Goal: Task Accomplishment & Management: Use online tool/utility

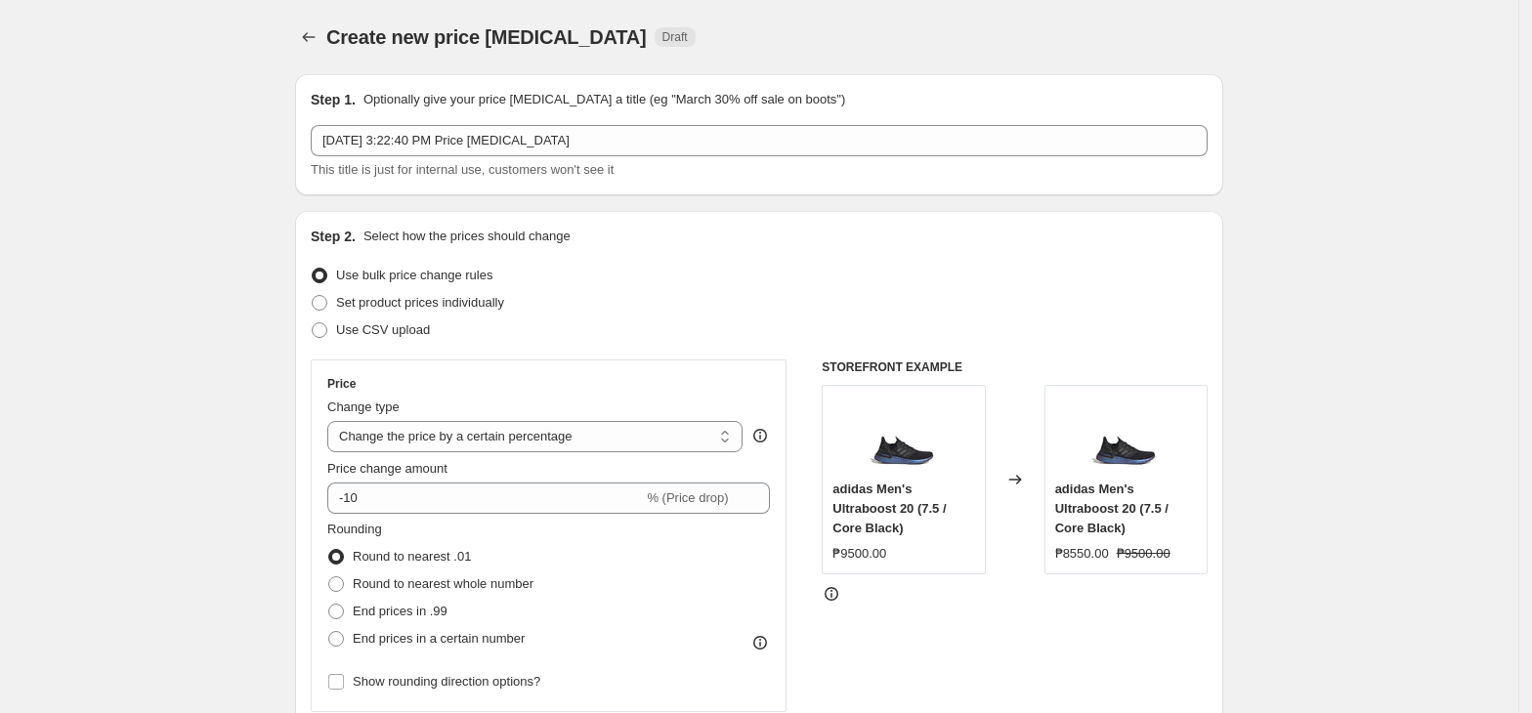
select select "percentage"
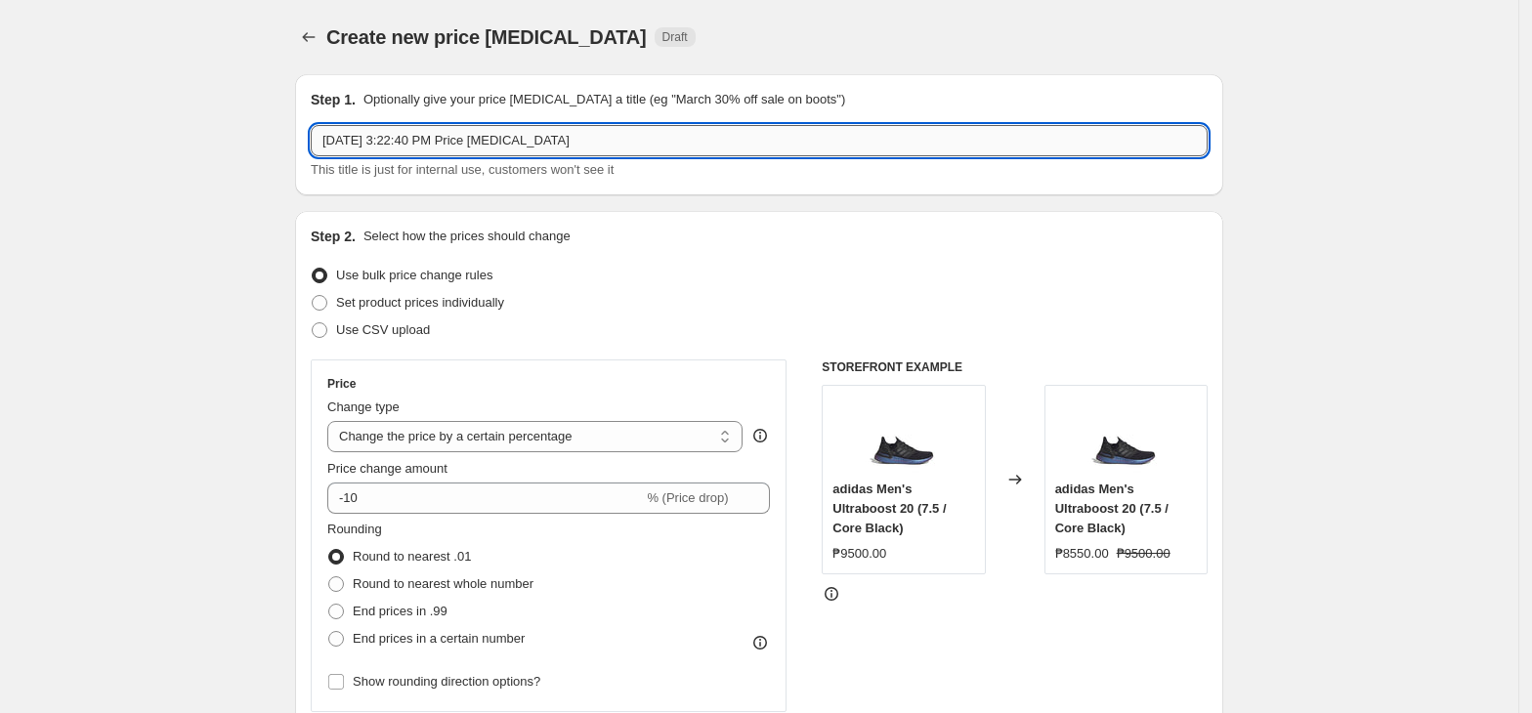
click at [451, 134] on input "[DATE] 3:22:40 PM Price [MEDICAL_DATA]" at bounding box center [759, 140] width 897 height 31
paste input "20%NIKEADI09112025"
type input "20%NIKEADI09112025"
click at [431, 442] on select "Change the price to a certain amount Change the price by a certain amount Chang…" at bounding box center [534, 436] width 415 height 31
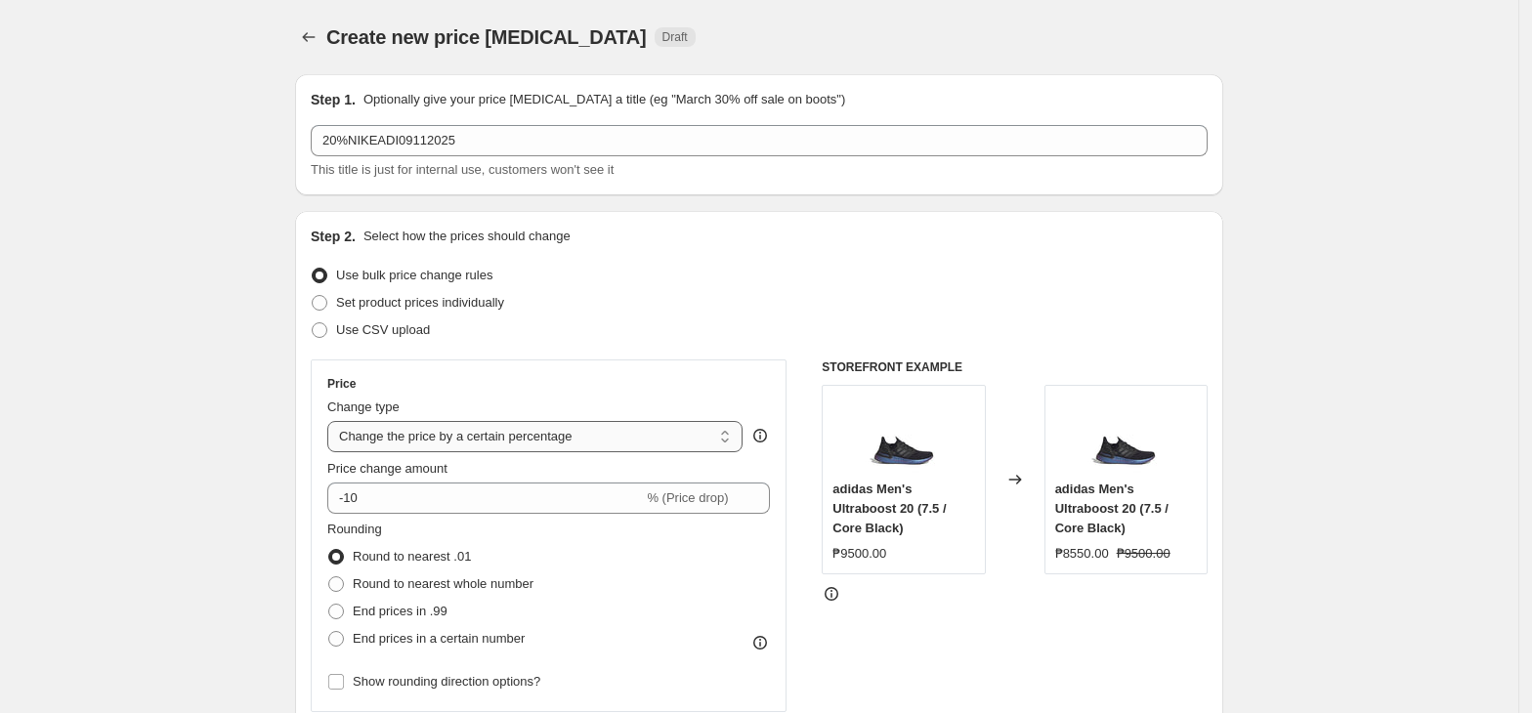
select select "pcap"
click at [333, 421] on select "Change the price to a certain amount Change the price by a certain amount Chang…" at bounding box center [534, 436] width 415 height 31
type input "-20"
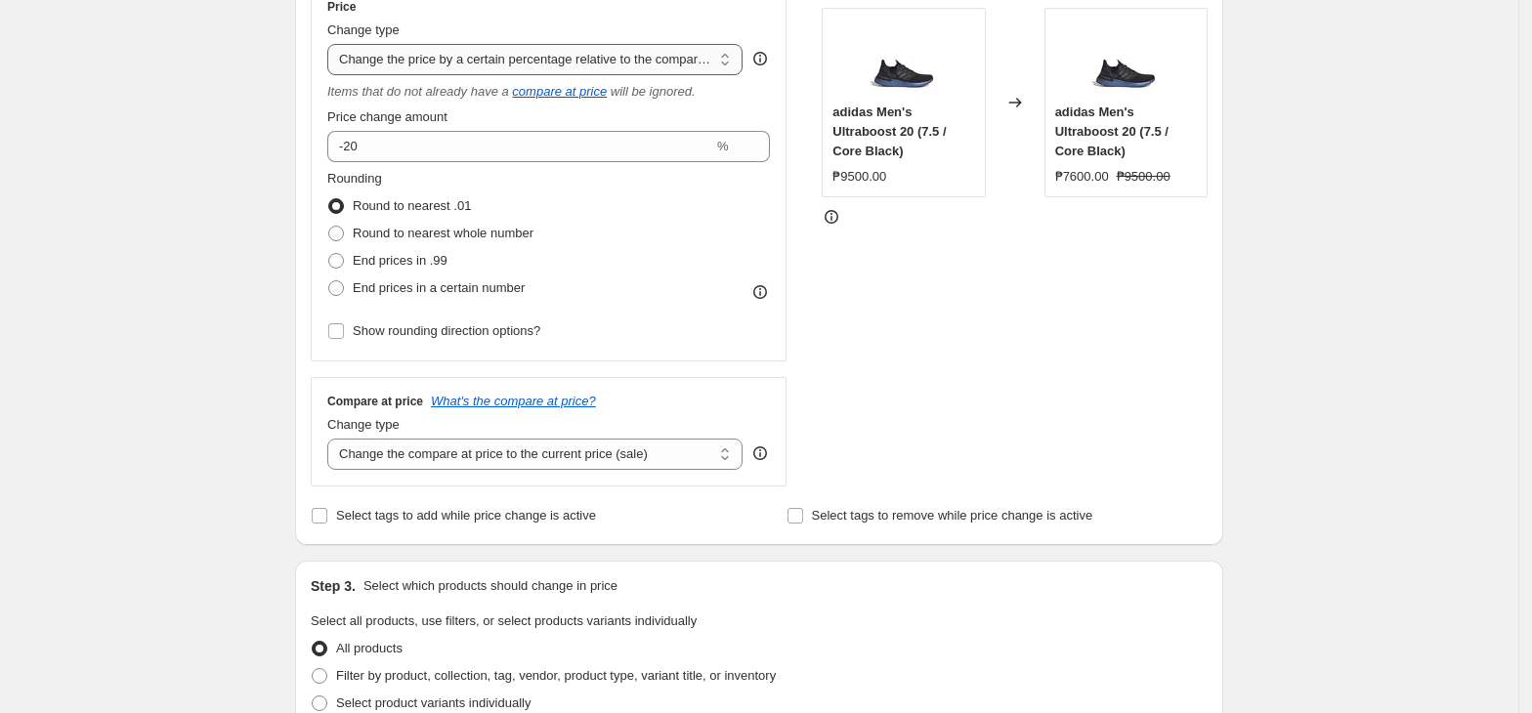
scroll to position [391, 0]
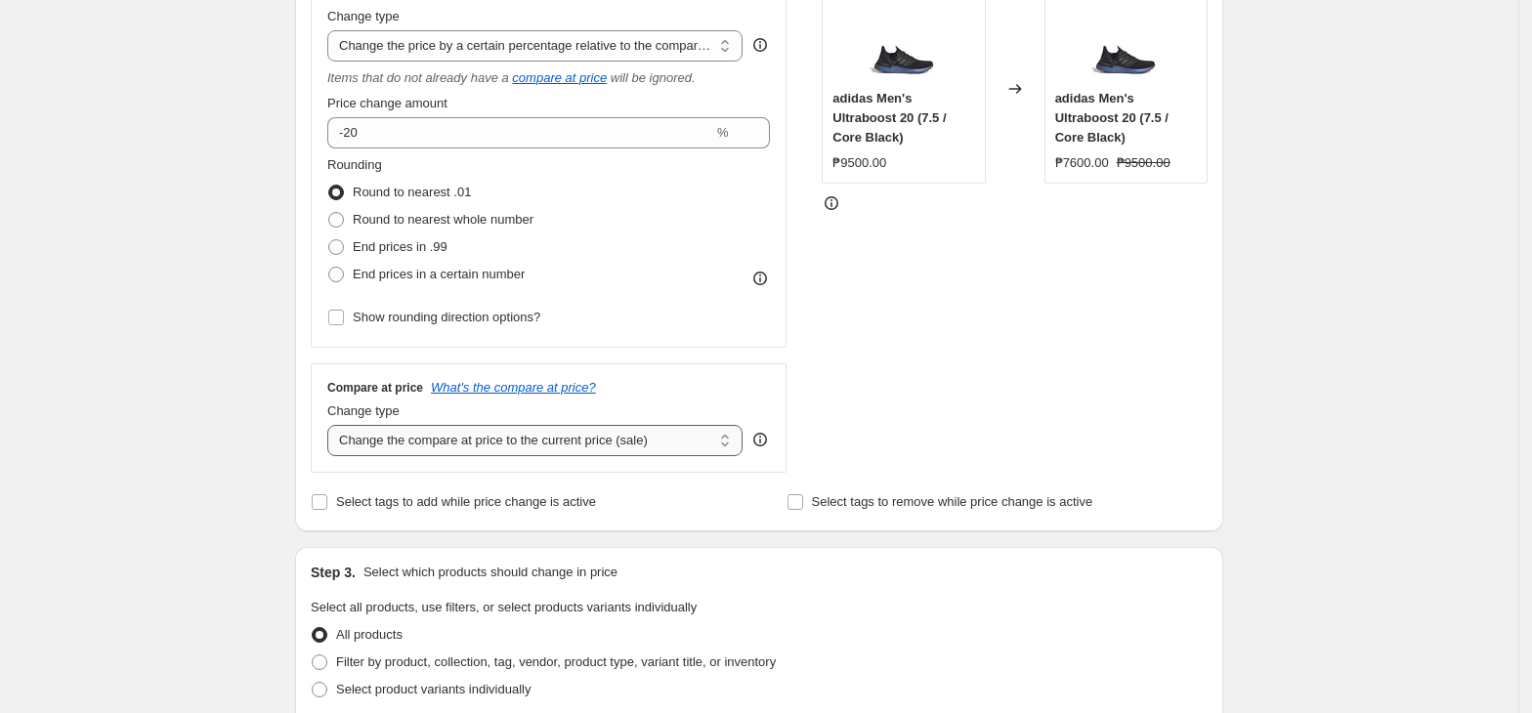
click at [521, 435] on select "Change the compare at price to the current price (sale) Change the compare at p…" at bounding box center [534, 440] width 415 height 31
select select "no_change"
click at [333, 427] on select "Change the compare at price to the current price (sale) Change the compare at p…" at bounding box center [534, 440] width 415 height 31
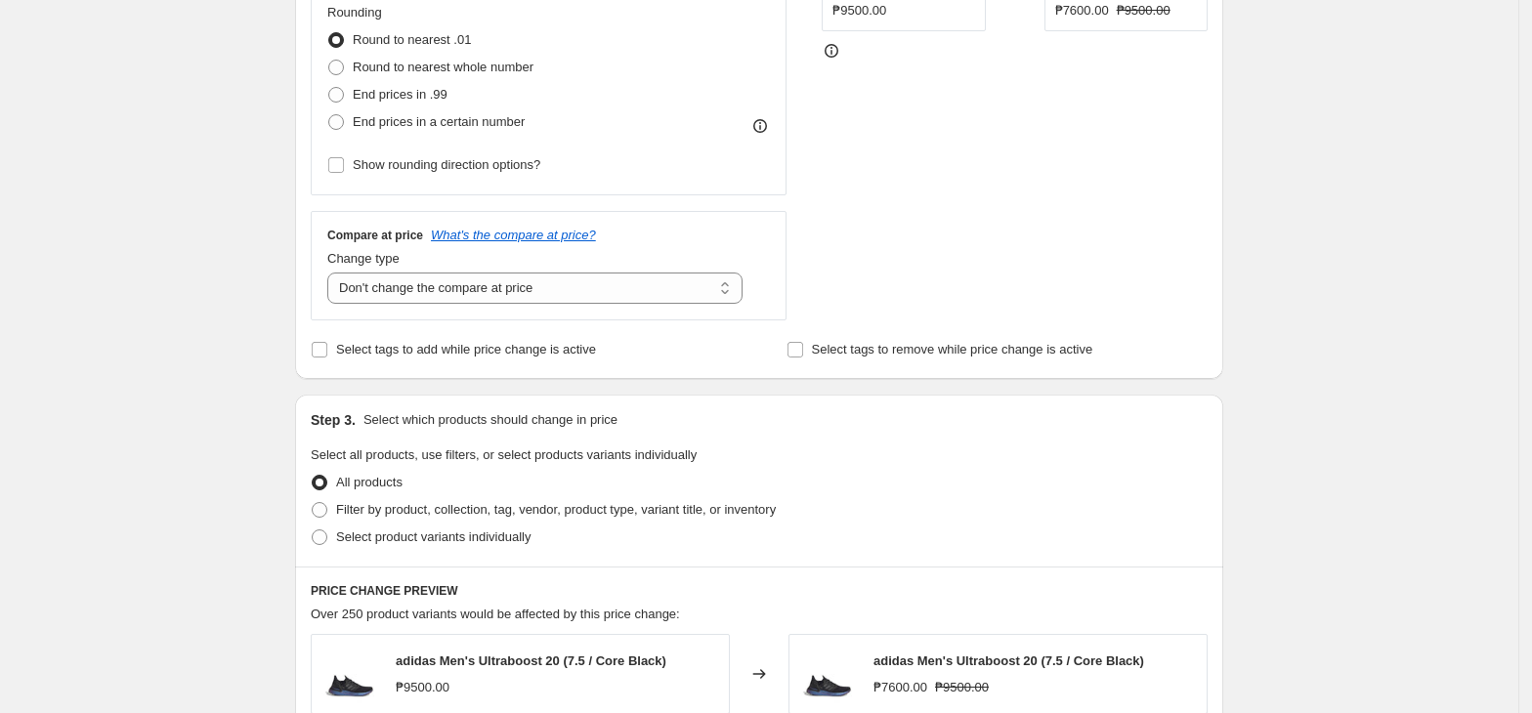
scroll to position [782, 0]
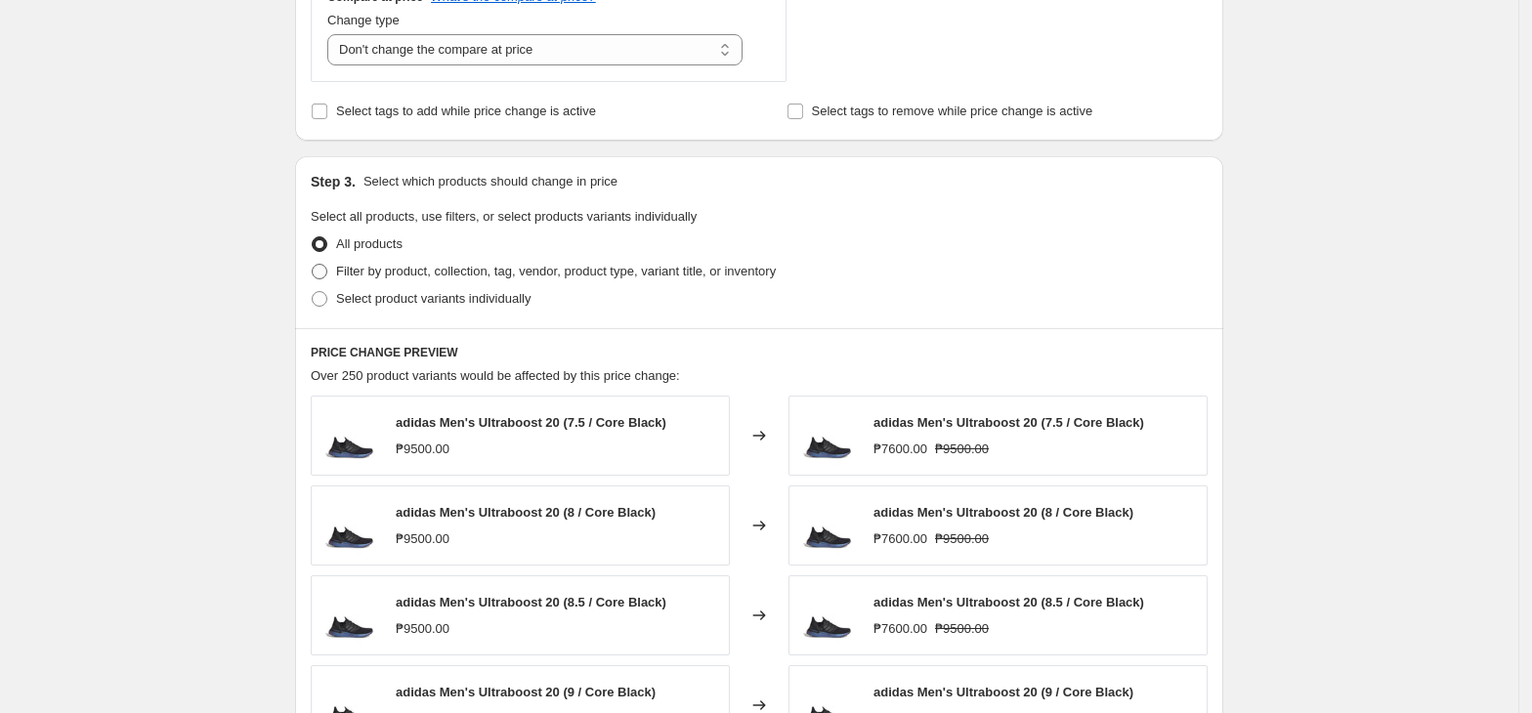
click at [492, 278] on span "Filter by product, collection, tag, vendor, product type, variant title, or inv…" at bounding box center [556, 271] width 440 height 15
click at [313, 265] on input "Filter by product, collection, tag, vendor, product type, variant title, or inv…" at bounding box center [312, 264] width 1 height 1
radio input "true"
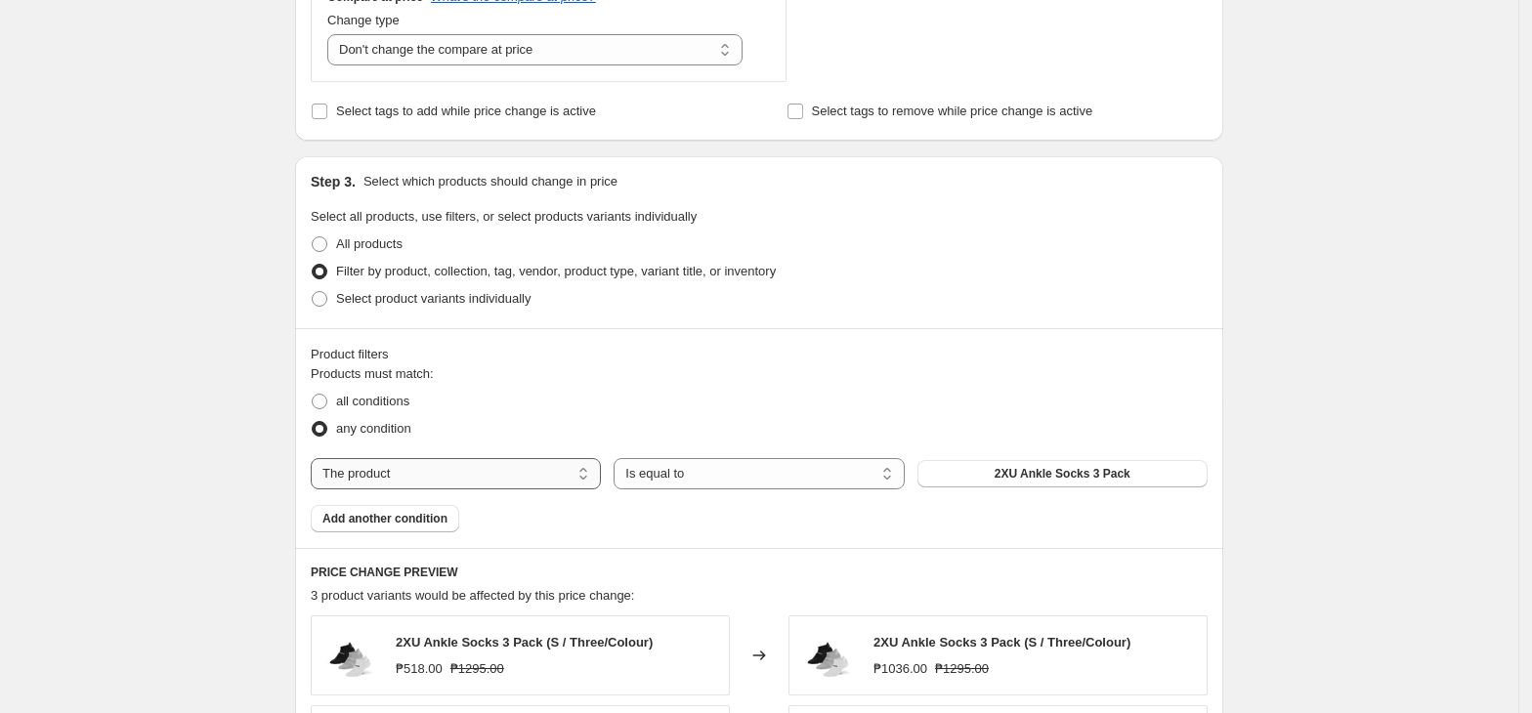
click at [490, 477] on select "The product The product's collection The product's tag The product's vendor The…" at bounding box center [456, 473] width 290 height 31
select select "tag"
click at [1014, 473] on span "0.6 liter adidas bottle with straw" at bounding box center [1062, 474] width 177 height 16
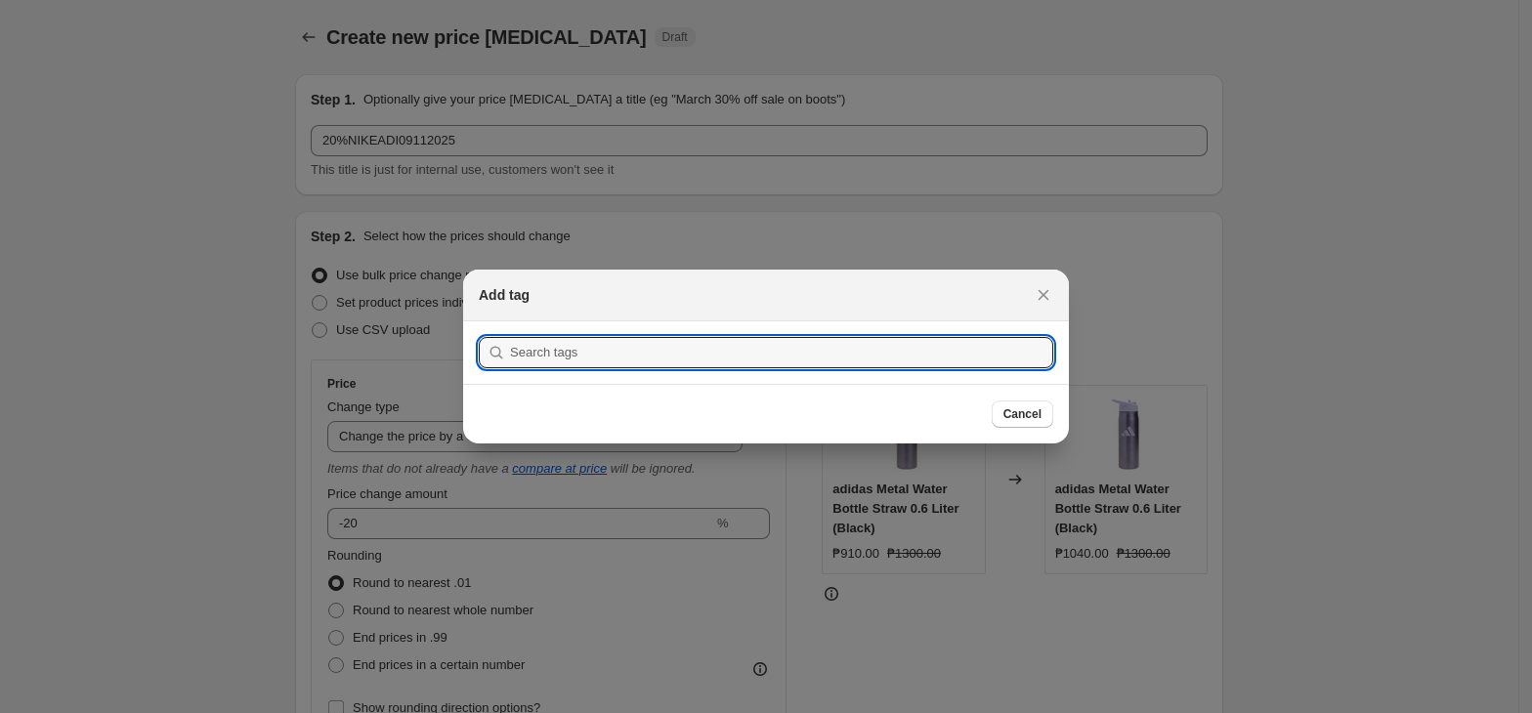
scroll to position [0, 0]
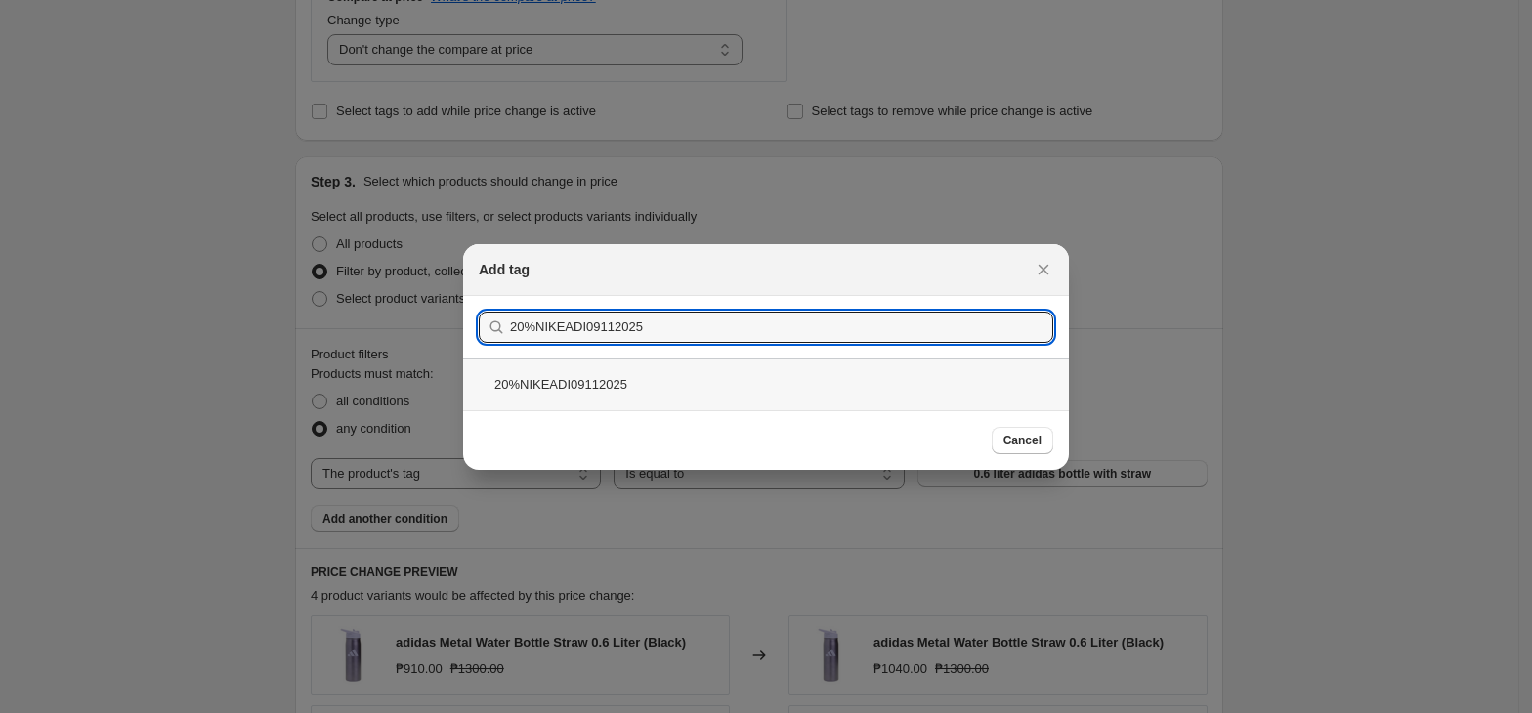
type input "20%NIKEADI09112025"
click at [621, 397] on div "20%NIKEADI09112025" at bounding box center [766, 385] width 606 height 52
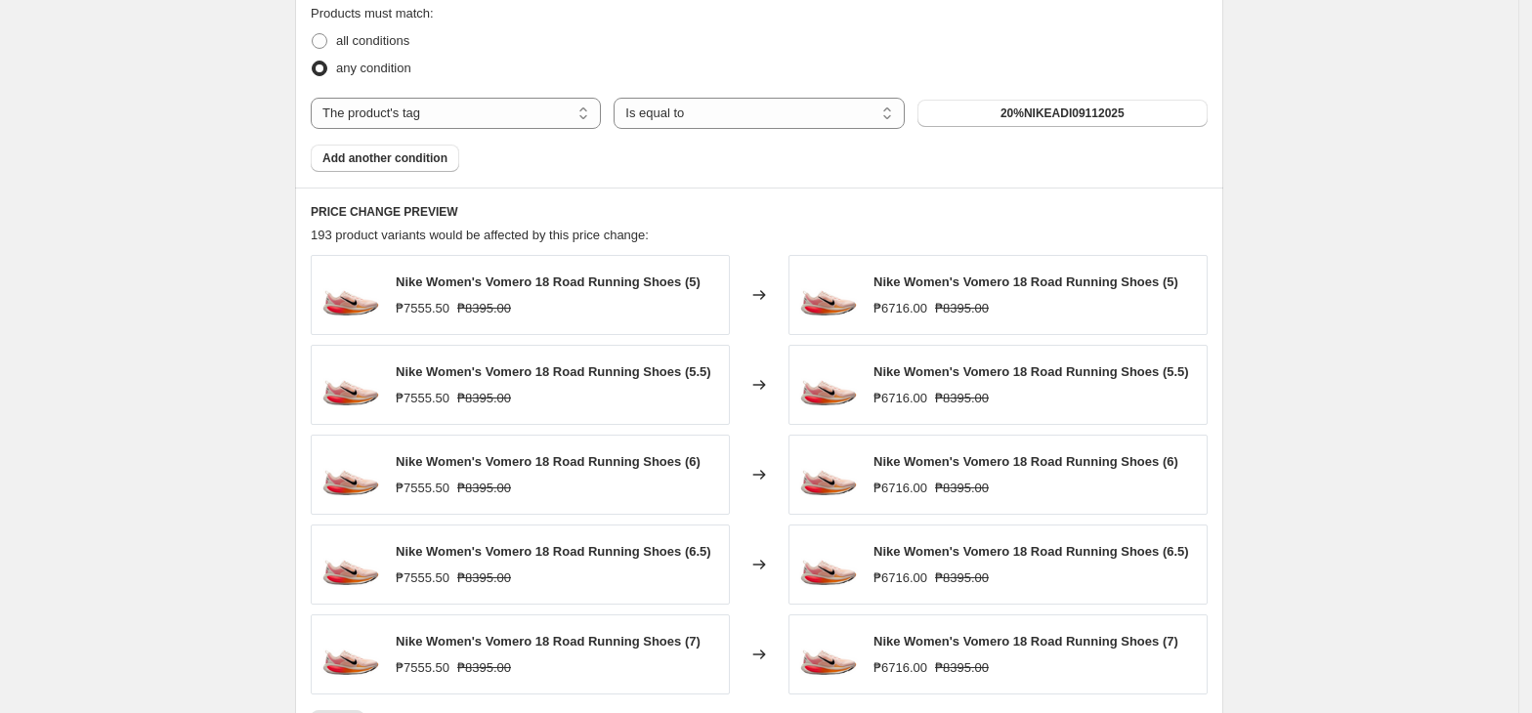
scroll to position [1491, 0]
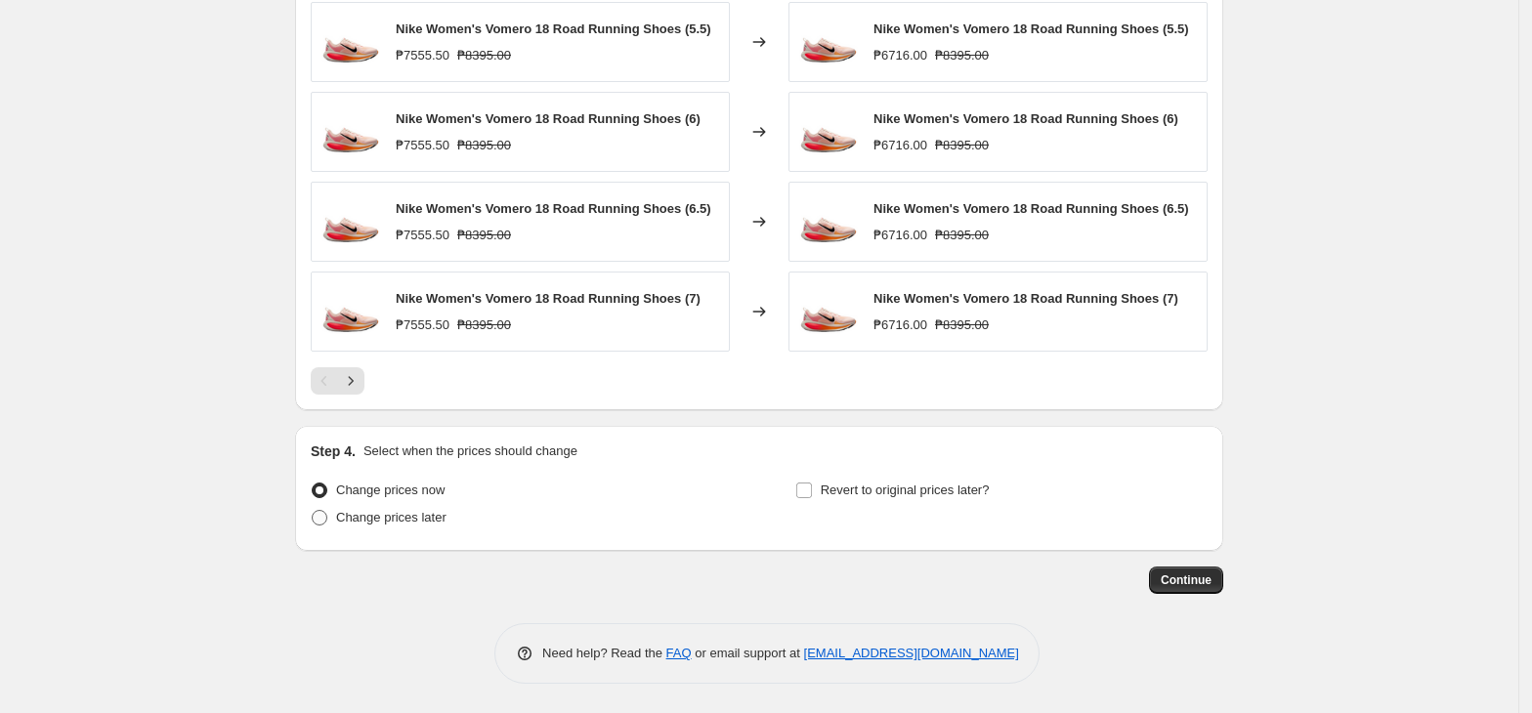
click at [419, 525] on span "Change prices later" at bounding box center [391, 517] width 110 height 15
click at [313, 511] on input "Change prices later" at bounding box center [312, 510] width 1 height 1
radio input "true"
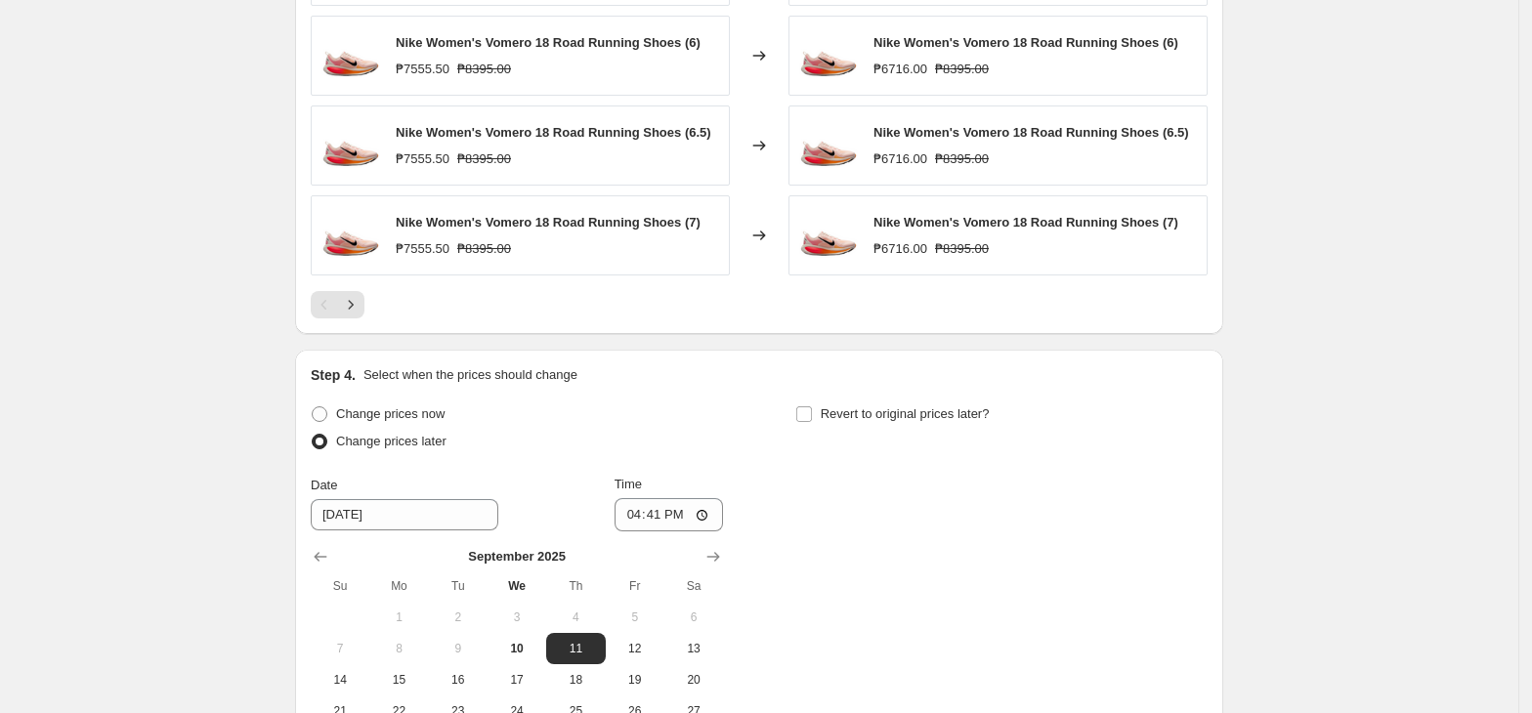
scroll to position [1752, 0]
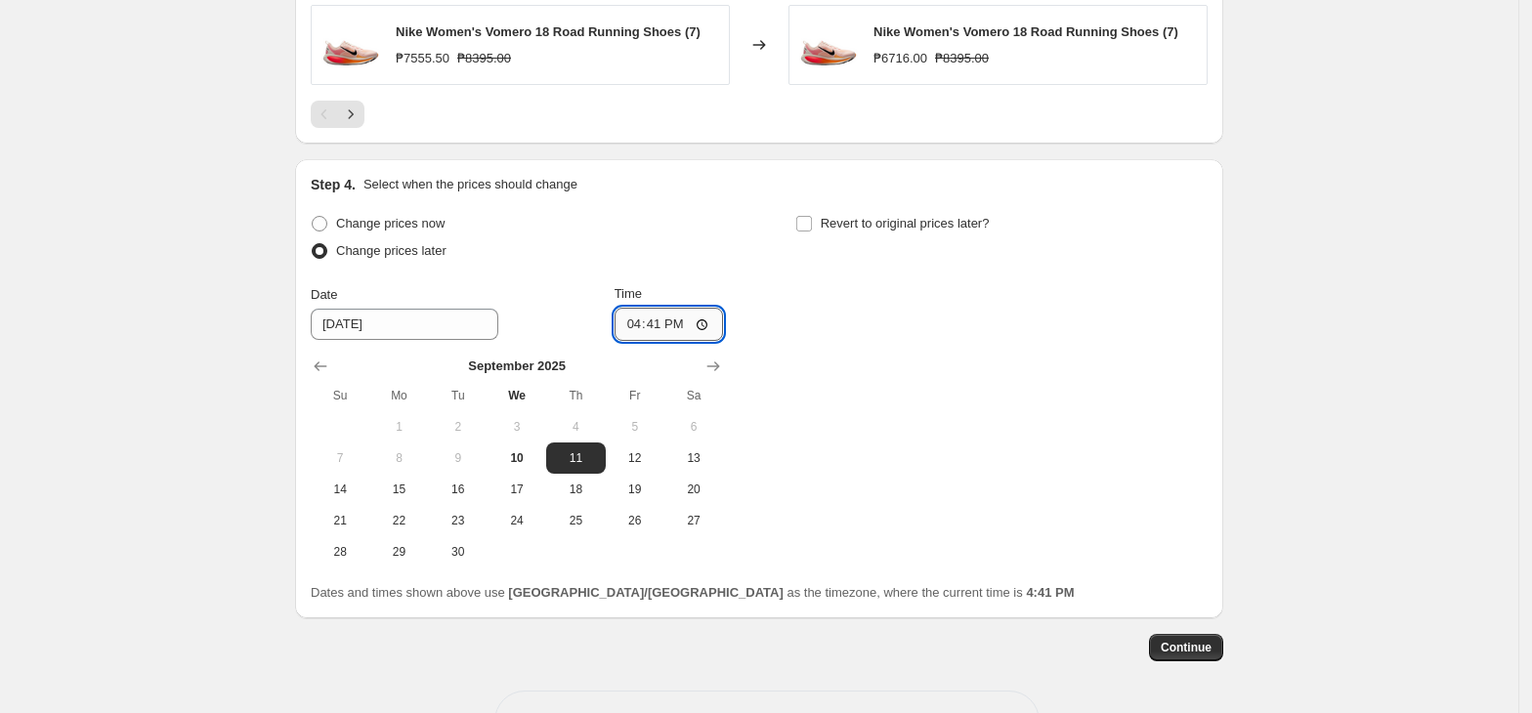
click at [634, 333] on input "16:41" at bounding box center [669, 324] width 109 height 33
click at [720, 328] on input "16:41" at bounding box center [669, 324] width 109 height 33
click at [707, 330] on input "16:41" at bounding box center [669, 324] width 109 height 33
type input "00:00"
click at [1020, 427] on div "Change prices now Change prices later Date [DATE] Time 00:00 [DATE] Su Mo Tu We…" at bounding box center [759, 389] width 897 height 358
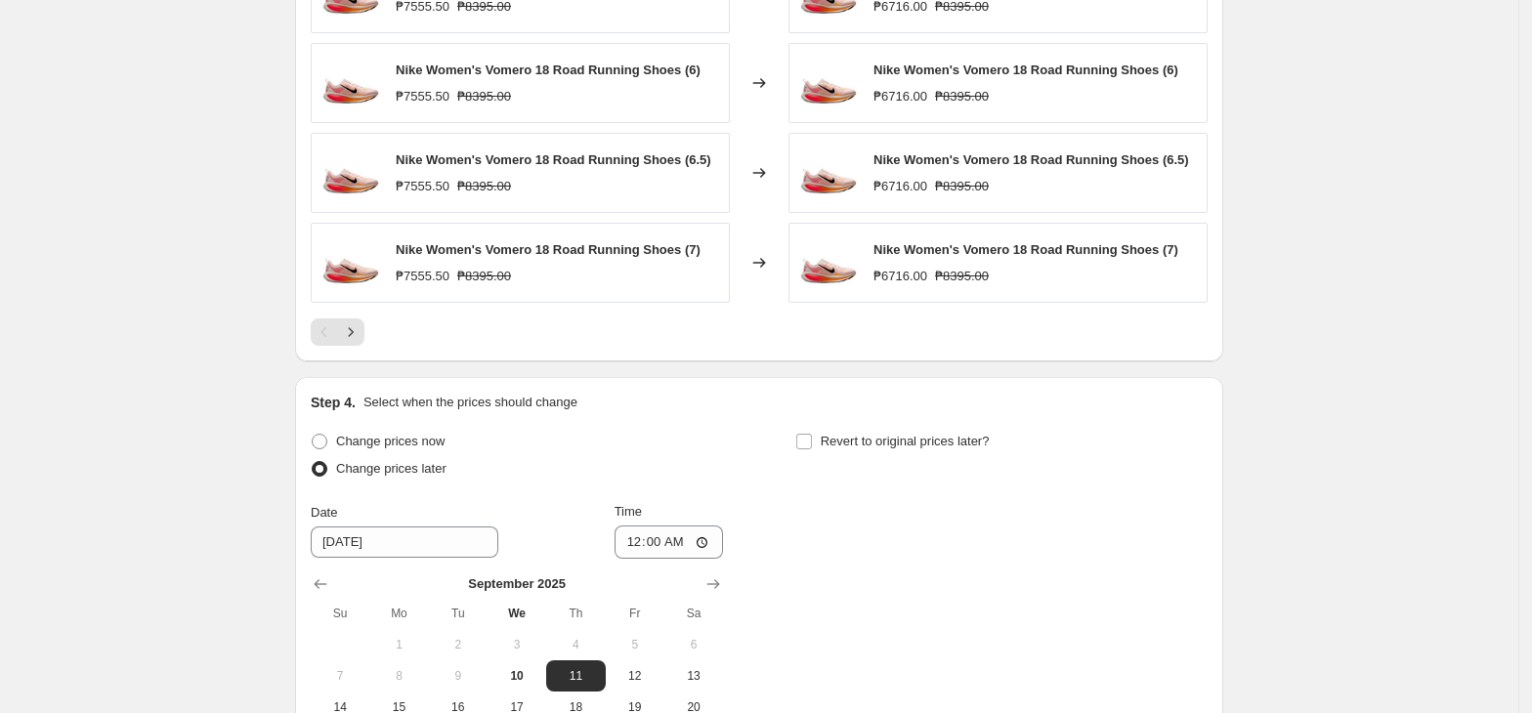
scroll to position [1826, 0]
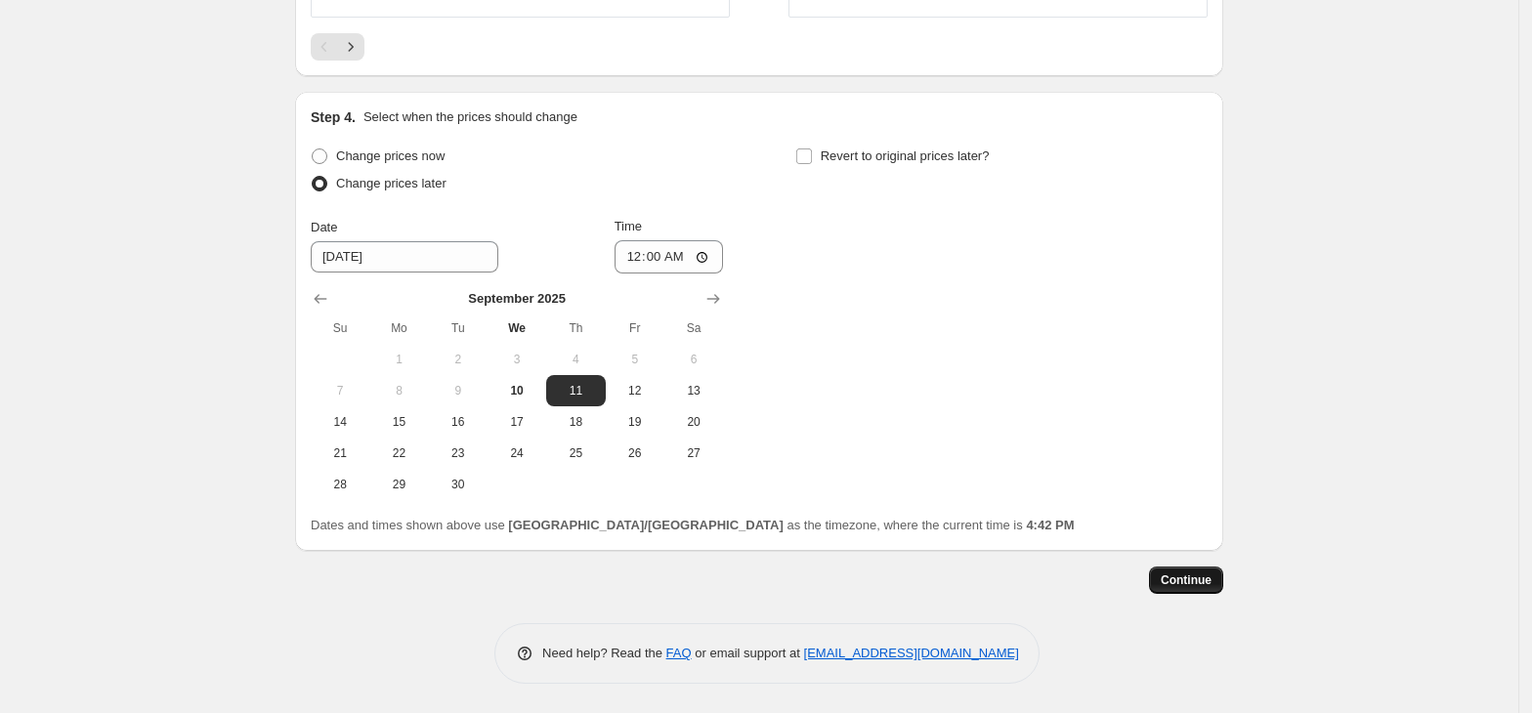
click at [1202, 588] on button "Continue" at bounding box center [1186, 580] width 74 height 27
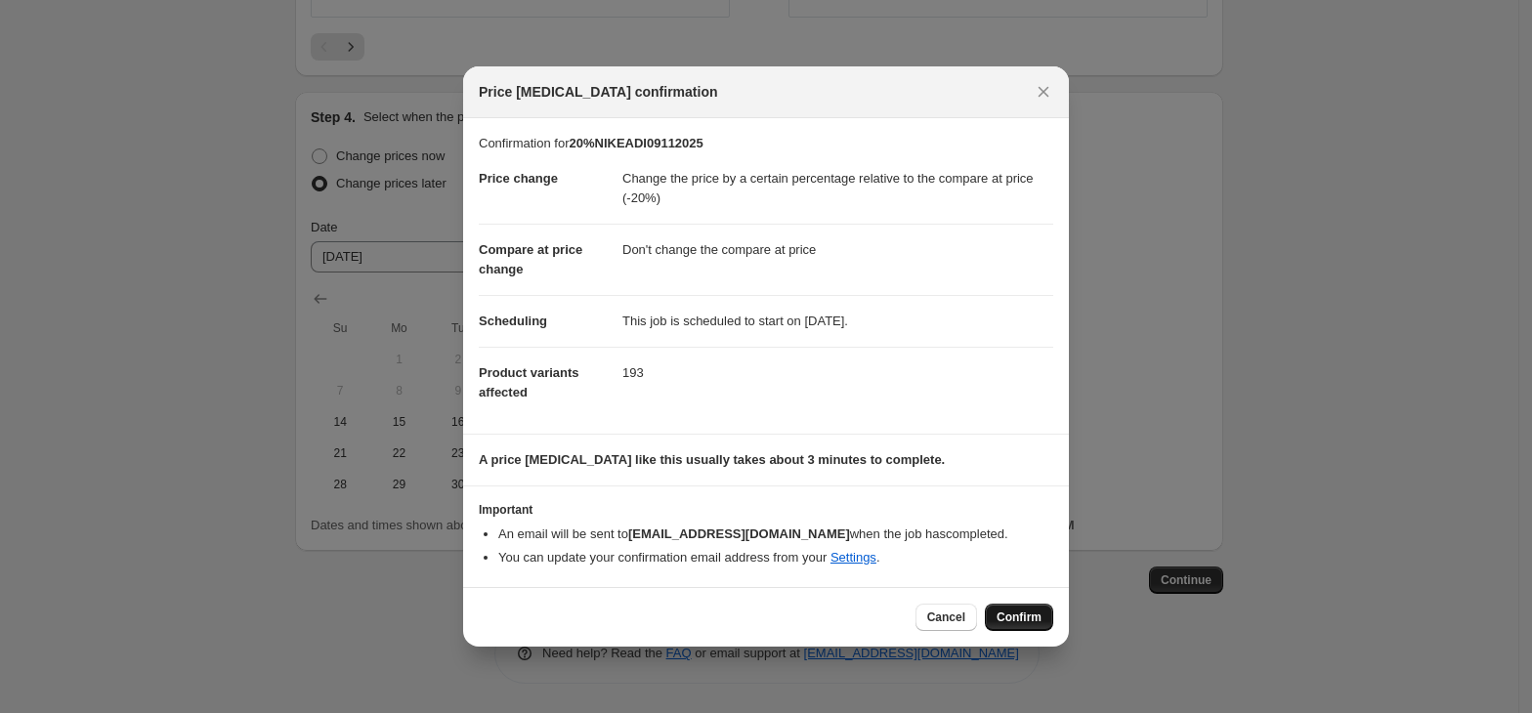
click at [1026, 625] on span "Confirm" at bounding box center [1019, 618] width 45 height 16
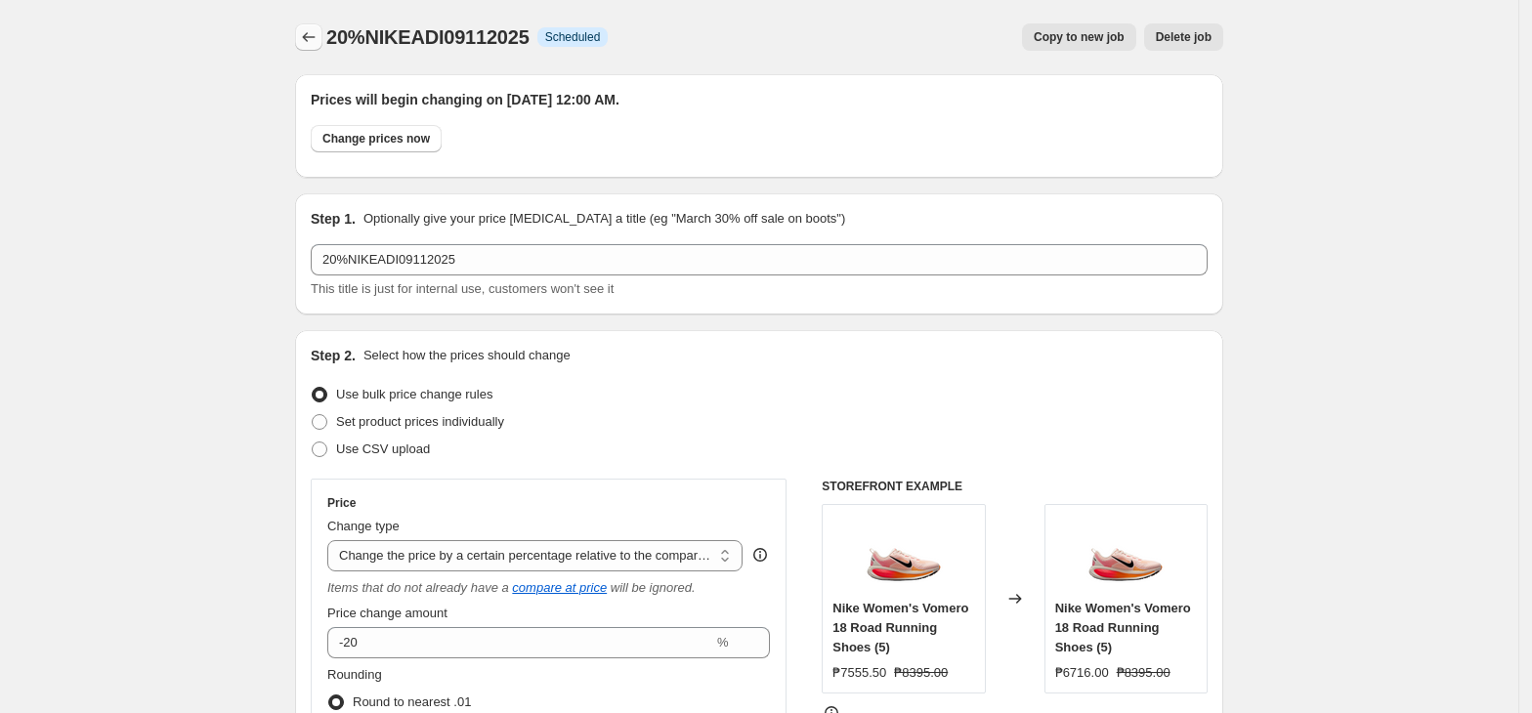
click at [314, 35] on icon "Price change jobs" at bounding box center [309, 37] width 20 height 20
